Goal: Task Accomplishment & Management: Use online tool/utility

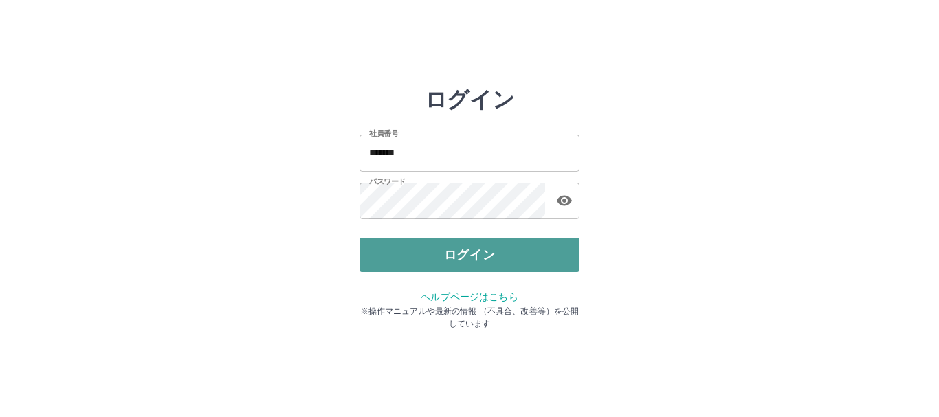
click at [422, 254] on button "ログイン" at bounding box center [470, 255] width 220 height 34
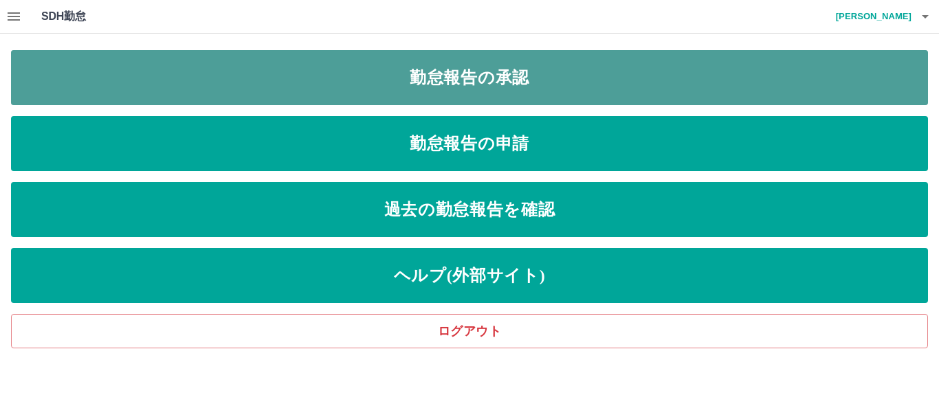
click at [481, 72] on link "勤怠報告の承認" at bounding box center [469, 77] width 917 height 55
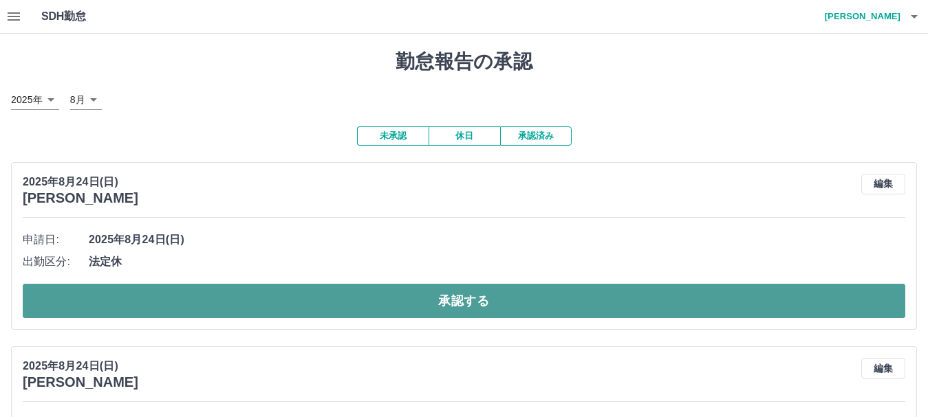
click at [320, 298] on button "承認する" at bounding box center [464, 301] width 882 height 34
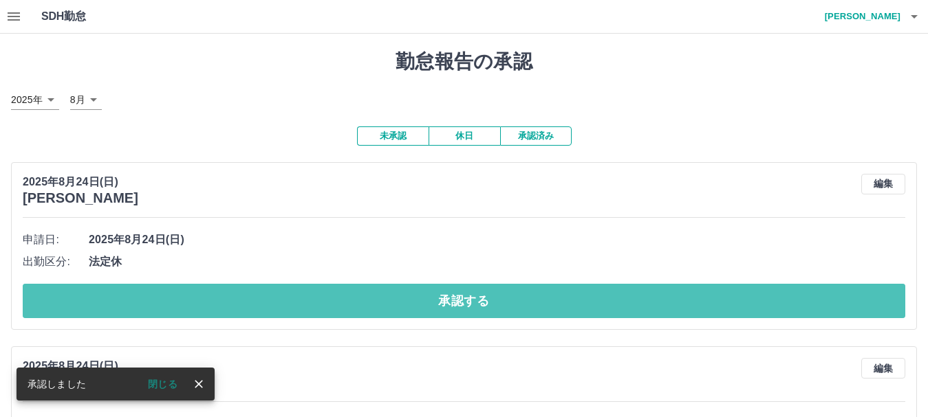
click at [320, 298] on button "承認する" at bounding box center [464, 301] width 882 height 34
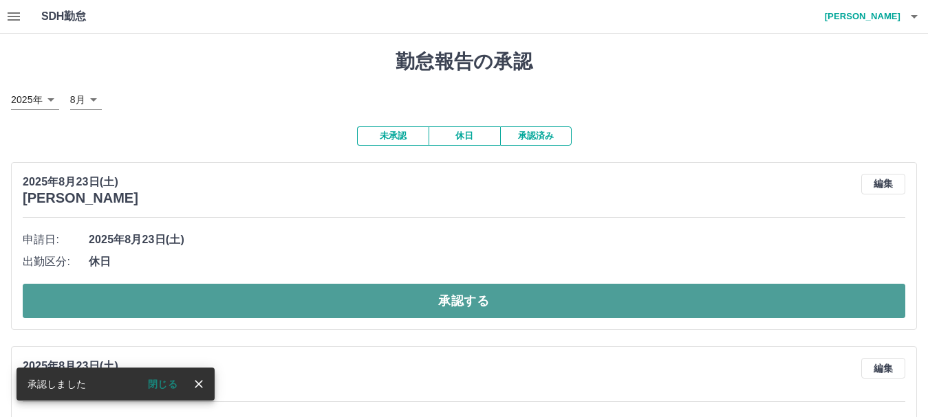
click at [281, 296] on button "承認する" at bounding box center [464, 301] width 882 height 34
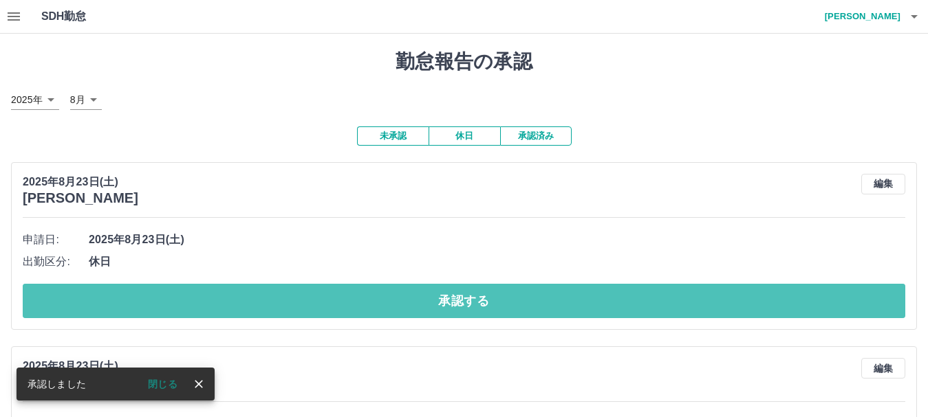
click at [281, 296] on button "承認する" at bounding box center [464, 301] width 882 height 34
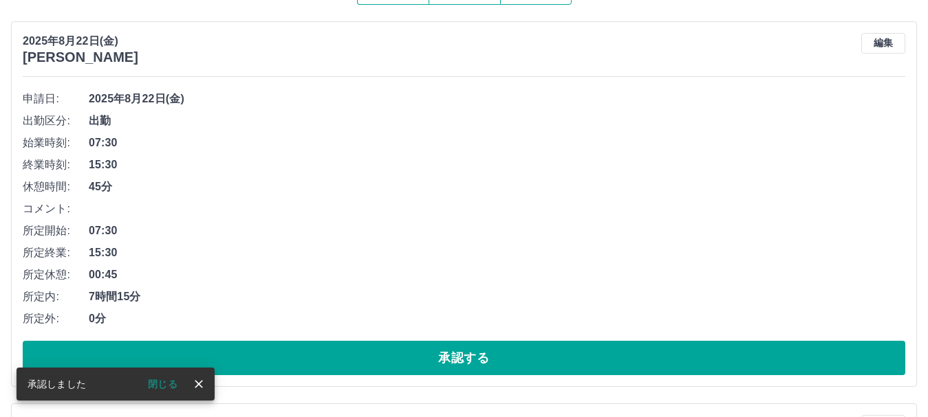
scroll to position [144, 0]
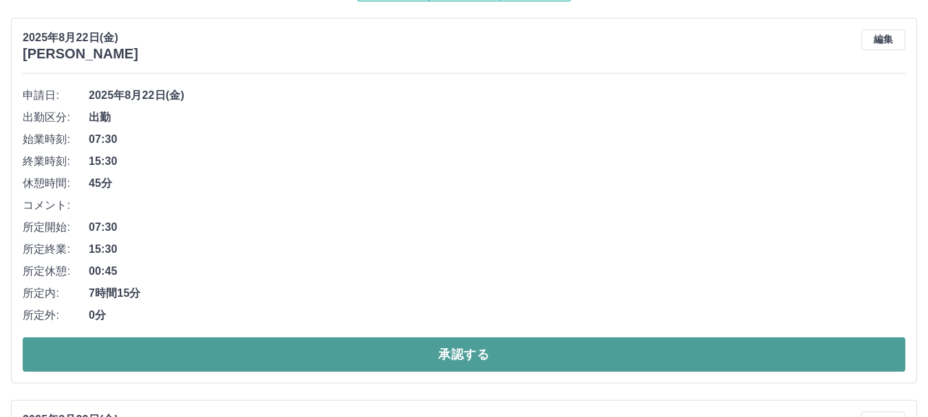
click at [276, 355] on button "承認する" at bounding box center [464, 355] width 882 height 34
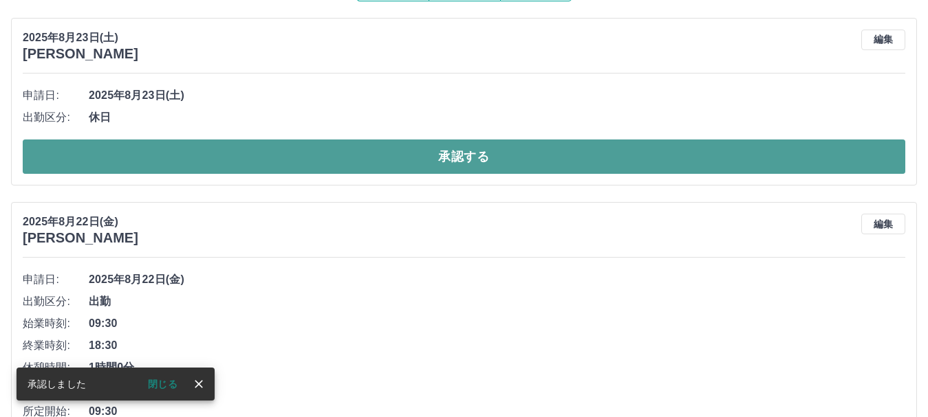
click at [325, 164] on button "承認する" at bounding box center [464, 157] width 882 height 34
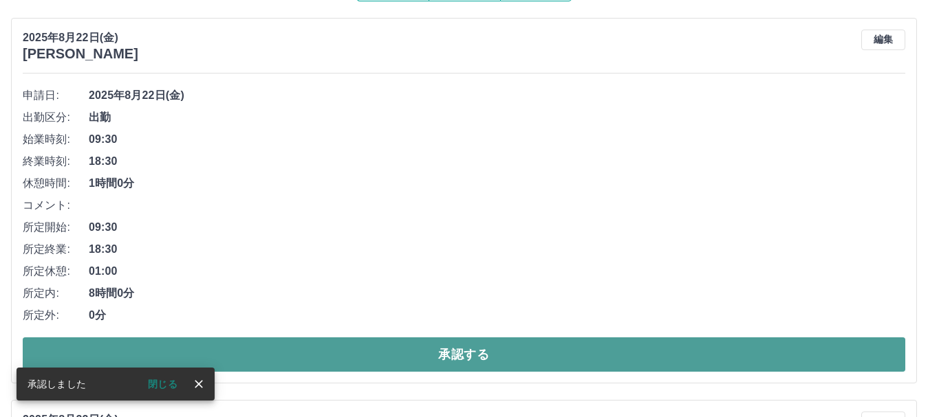
click at [246, 351] on button "承認する" at bounding box center [464, 355] width 882 height 34
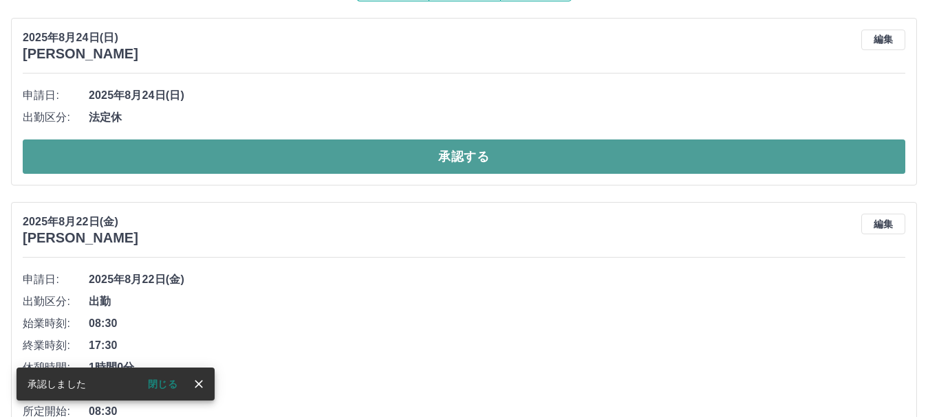
click at [307, 160] on button "承認する" at bounding box center [464, 157] width 882 height 34
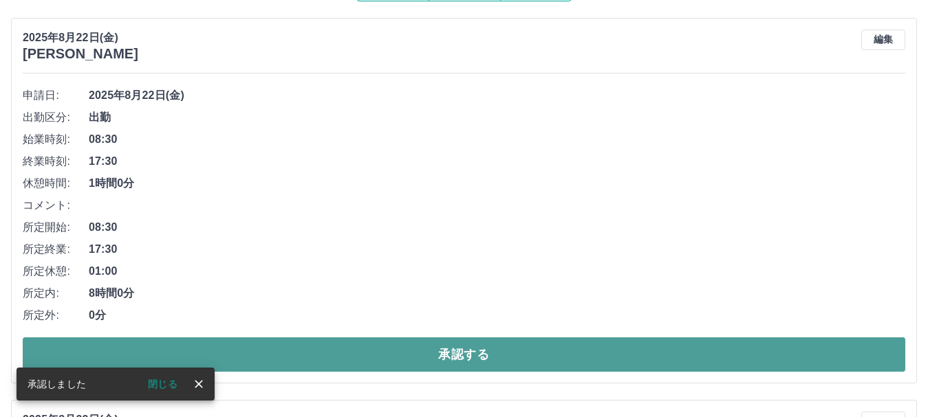
click at [239, 351] on button "承認する" at bounding box center [464, 355] width 882 height 34
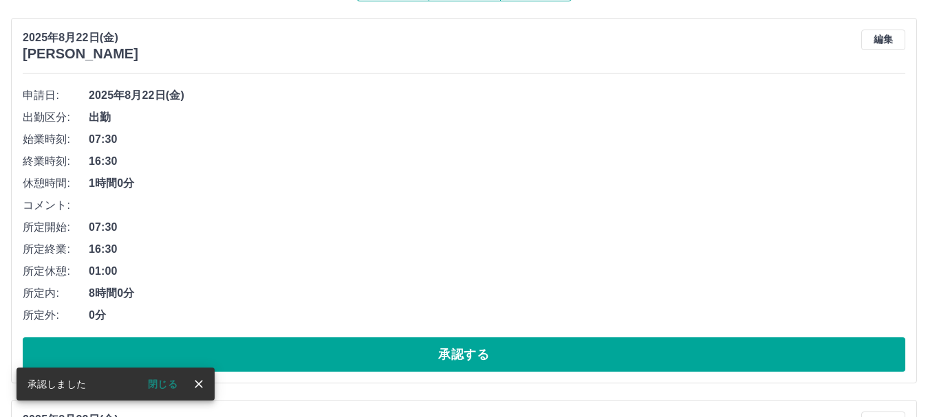
click at [239, 351] on button "承認する" at bounding box center [464, 355] width 882 height 34
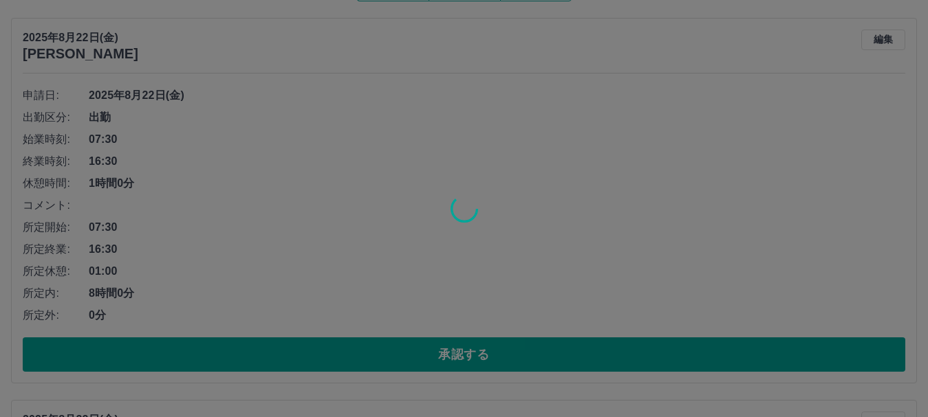
scroll to position [129, 0]
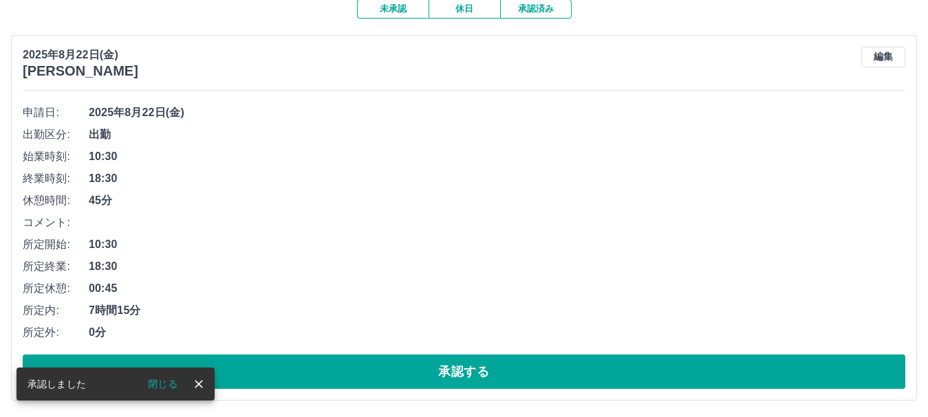
click at [239, 351] on div "申請日: 2025年8月22日(金) 出勤区分: 出勤 始業時刻: 10:30 終業時刻: 18:30 休憩時間: 45分 コメント: 所定開始: 10:30…" at bounding box center [464, 245] width 882 height 287
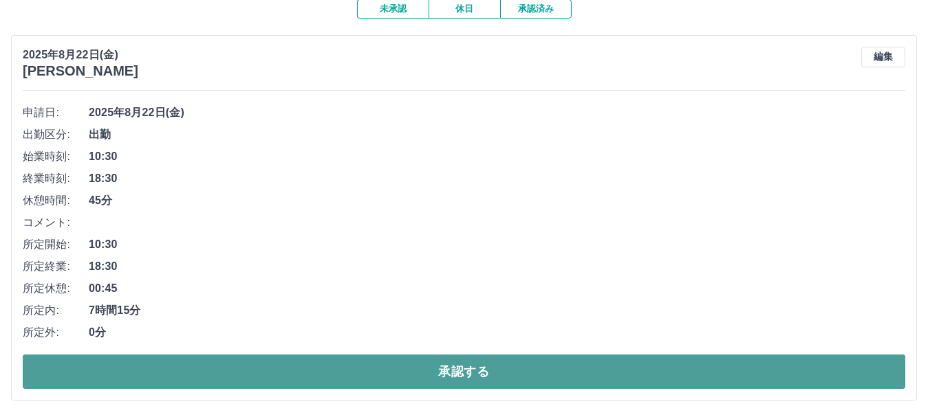
click at [239, 368] on button "承認する" at bounding box center [464, 372] width 882 height 34
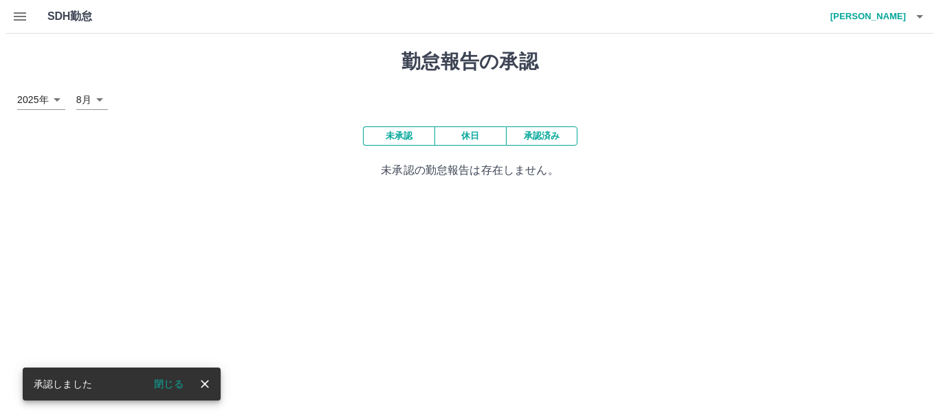
scroll to position [0, 0]
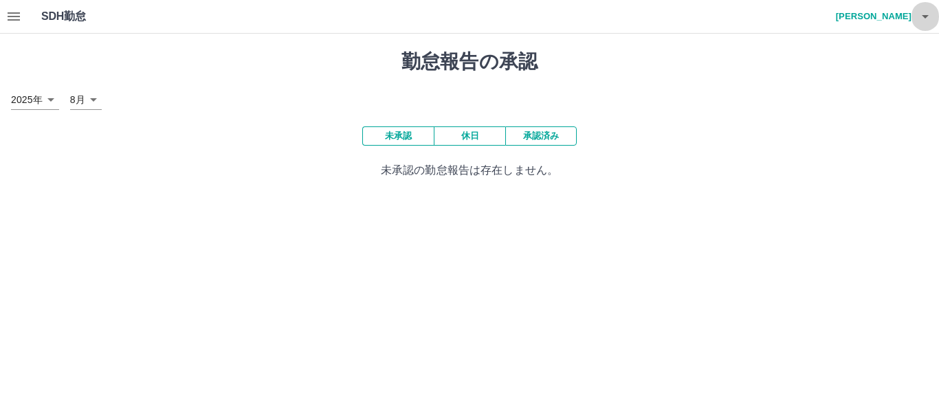
click at [926, 16] on icon "button" at bounding box center [925, 16] width 7 height 3
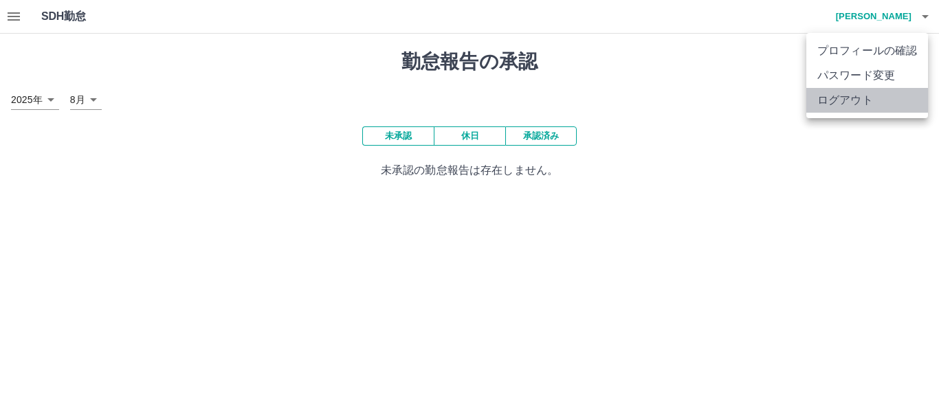
click at [849, 96] on li "ログアウト" at bounding box center [868, 100] width 122 height 25
